Goal: Find specific fact: Find specific fact

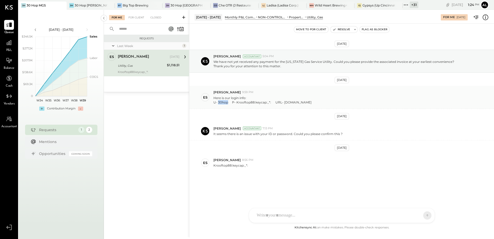
drag, startPoint x: 218, startPoint y: 102, endPoint x: 228, endPoint y: 102, distance: 10.3
click at [228, 102] on div "U- 30hop P- Krooftop88:keycap:_*: URL- [DOMAIN_NAME]" at bounding box center [262, 102] width 98 height 4
copy div "30hop"
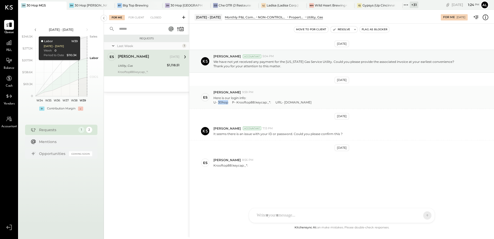
click at [223, 103] on div "U- 30hop P- Krooftop88:keycap:_*: URL- [DOMAIN_NAME]" at bounding box center [262, 102] width 98 height 4
drag, startPoint x: 223, startPoint y: 103, endPoint x: 218, endPoint y: 101, distance: 5.3
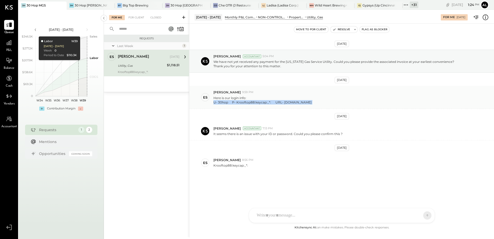
click at [218, 101] on div "U- 30hop P- Krooftop88:keycap:_*: URL- [DOMAIN_NAME]" at bounding box center [262, 102] width 98 height 4
drag, startPoint x: 217, startPoint y: 103, endPoint x: 228, endPoint y: 103, distance: 10.9
click at [228, 103] on div "U- 30hop P- Krooftop88:keycap:_*: URL- [DOMAIN_NAME]" at bounding box center [262, 102] width 98 height 4
copy div "30hop"
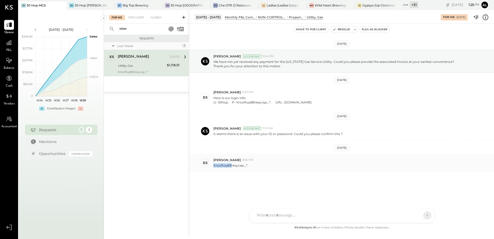
drag, startPoint x: 214, startPoint y: 166, endPoint x: 231, endPoint y: 166, distance: 17.1
click at [231, 166] on p "Krooftop88:keycap:_*:" at bounding box center [230, 165] width 35 height 4
copy p "Krooftop88"
